Goal: Obtain resource: Obtain resource

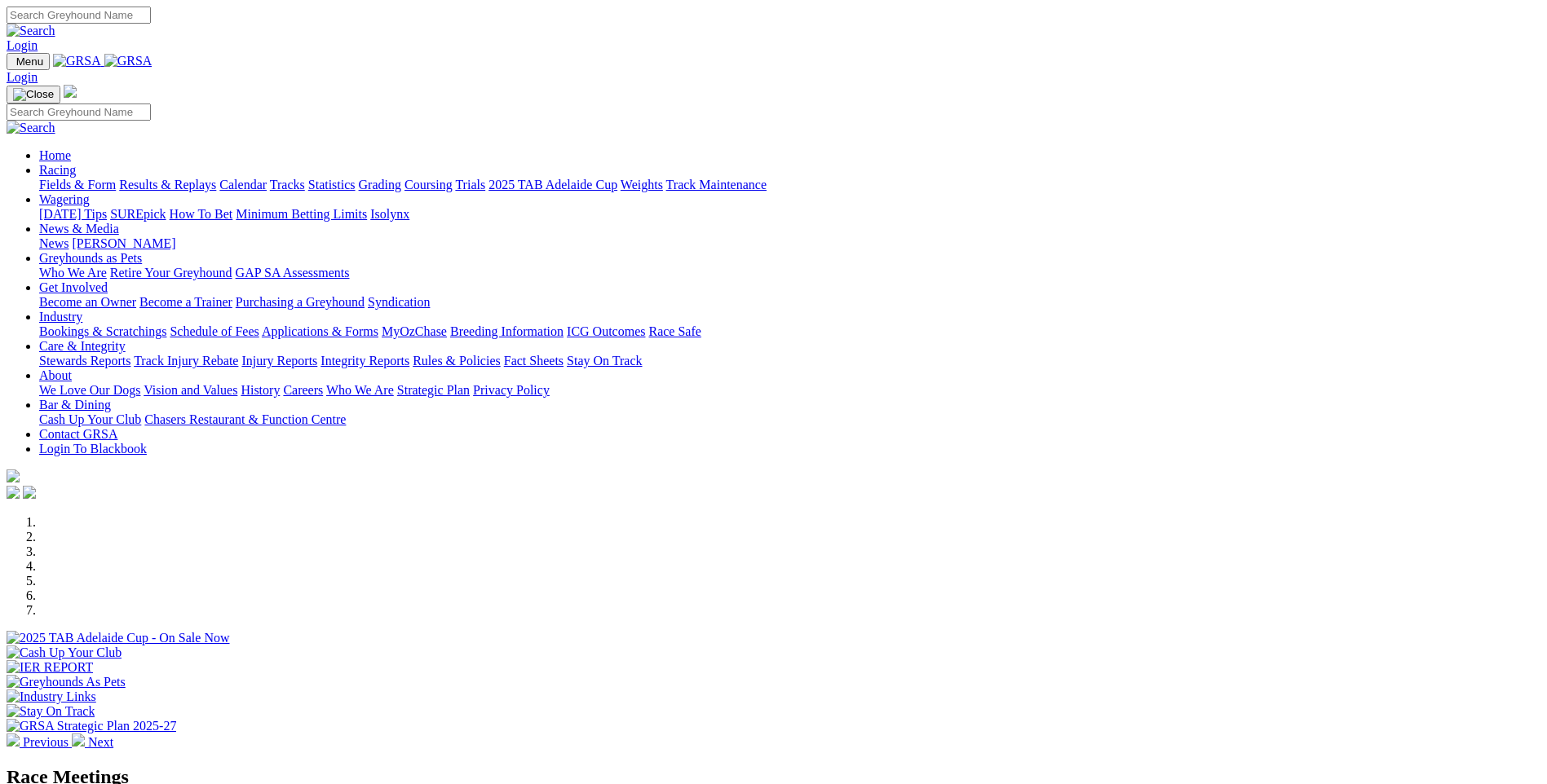
scroll to position [573, 0]
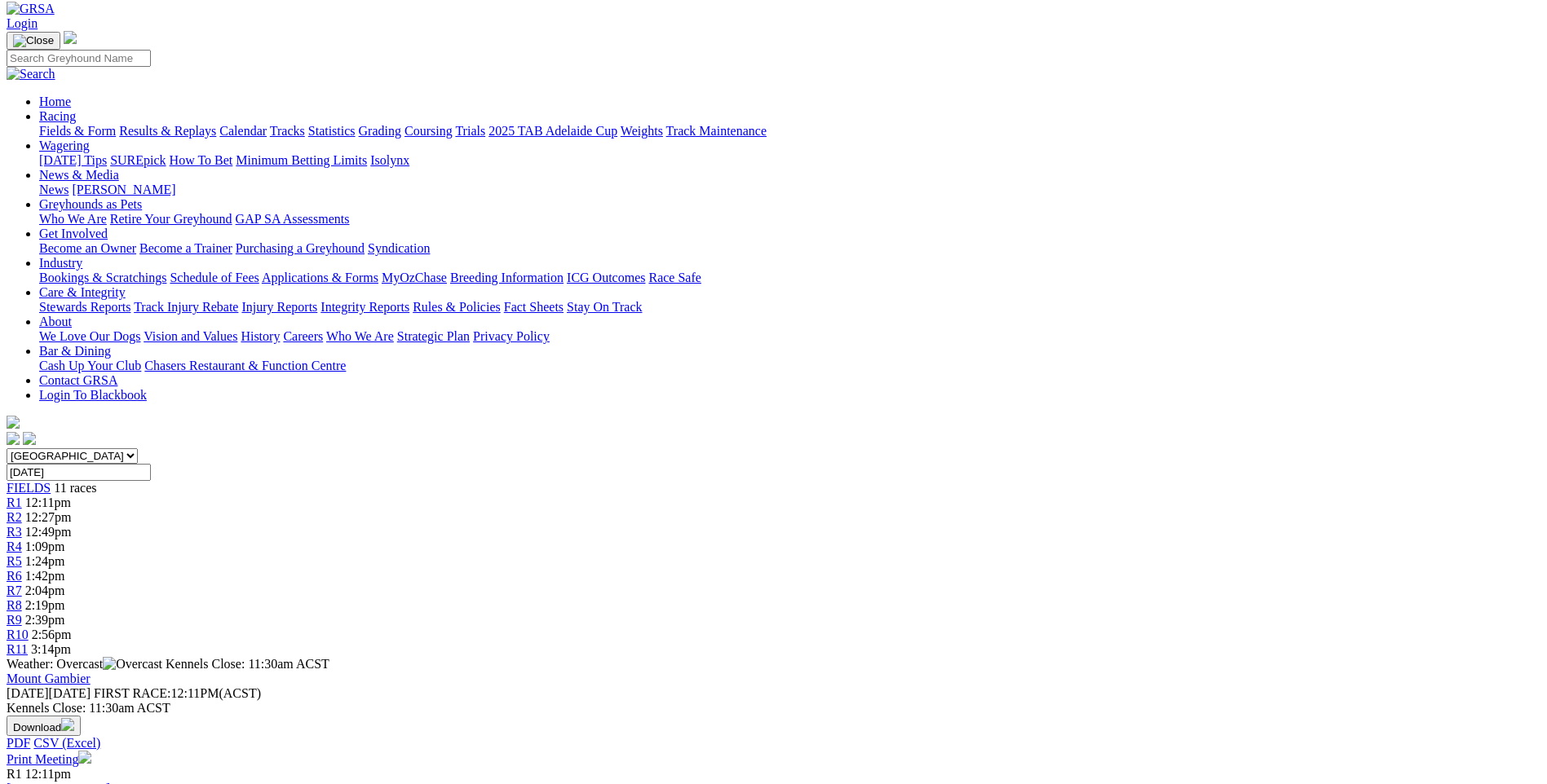
scroll to position [81, 0]
click at [91, 754] on link "Print Meeting" at bounding box center [48, 761] width 85 height 13
